Goal: Check status

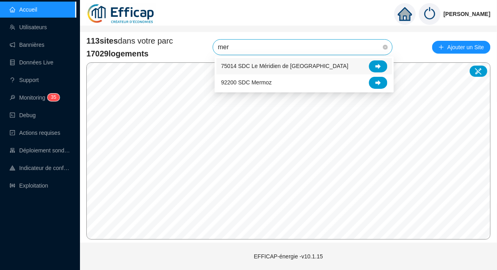
type input "meri"
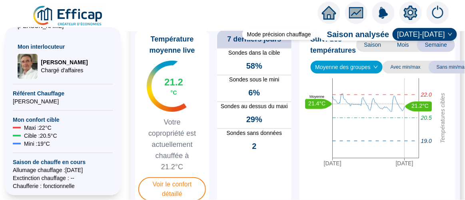
scroll to position [152, 0]
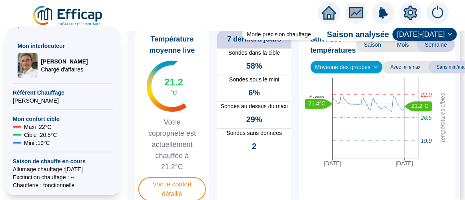
click at [177, 184] on span "Voir le confort détaillé" at bounding box center [172, 190] width 68 height 24
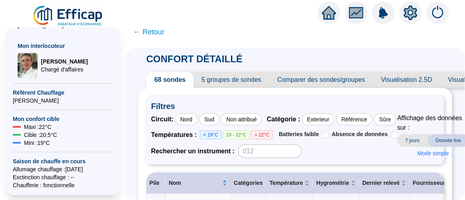
click at [160, 33] on span "← Retour" at bounding box center [149, 31] width 31 height 11
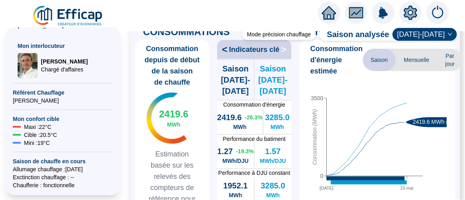
scroll to position [254, 0]
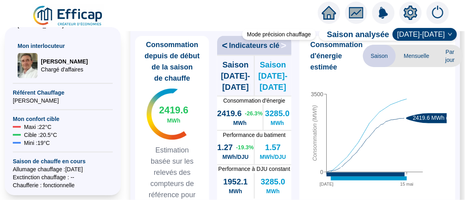
click at [418, 53] on span "Mensuelle" at bounding box center [417, 56] width 42 height 22
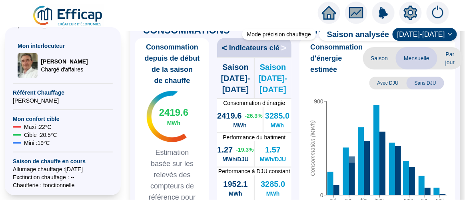
scroll to position [239, 0]
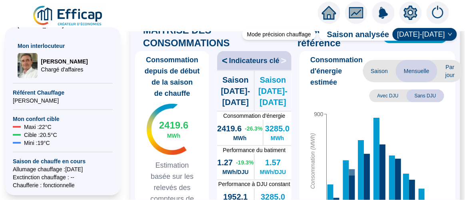
click at [448, 78] on span "Par jour" at bounding box center [450, 71] width 25 height 22
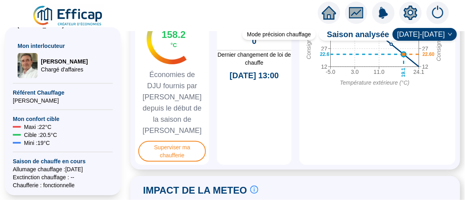
scroll to position [756, 0]
click at [174, 158] on span "Superviser ma chaufferie" at bounding box center [172, 151] width 68 height 21
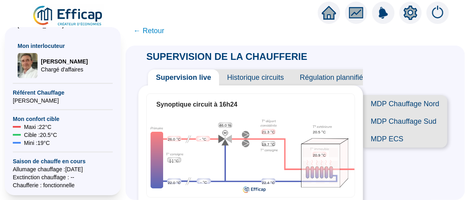
click at [411, 120] on span "MDP Chauffage Sud" at bounding box center [405, 122] width 84 height 18
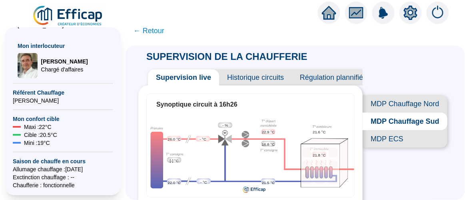
click at [382, 148] on span "MDP ECS" at bounding box center [405, 139] width 85 height 18
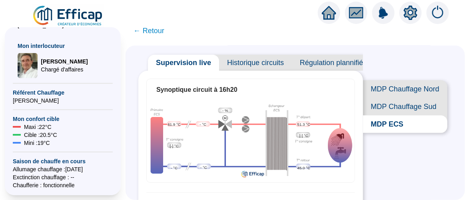
scroll to position [21, 0]
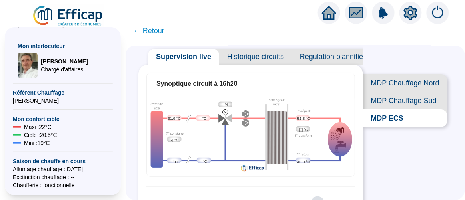
click at [395, 88] on span "MDP Chauffage Nord" at bounding box center [405, 83] width 84 height 18
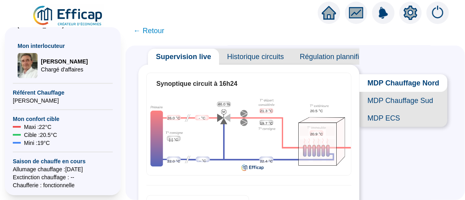
click at [271, 53] on span "Historique circuits" at bounding box center [255, 57] width 73 height 16
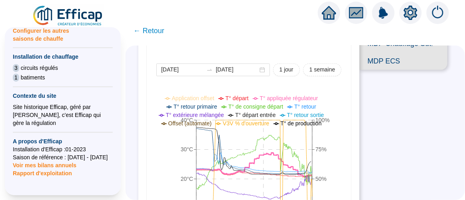
scroll to position [352, 0]
